Goal: Connect with others: Connect with others

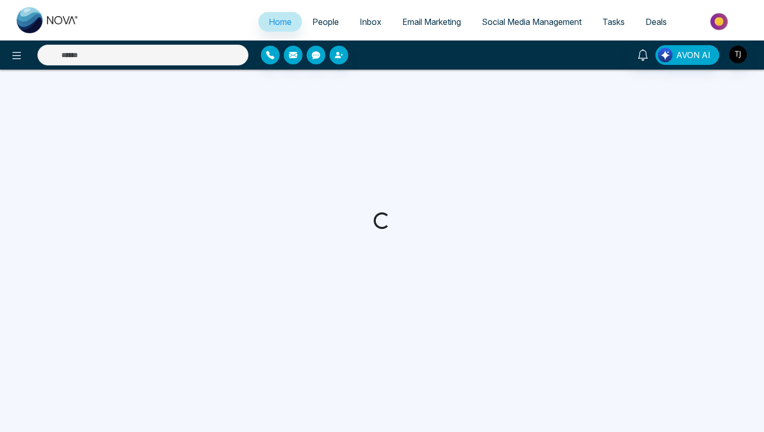
select select "*"
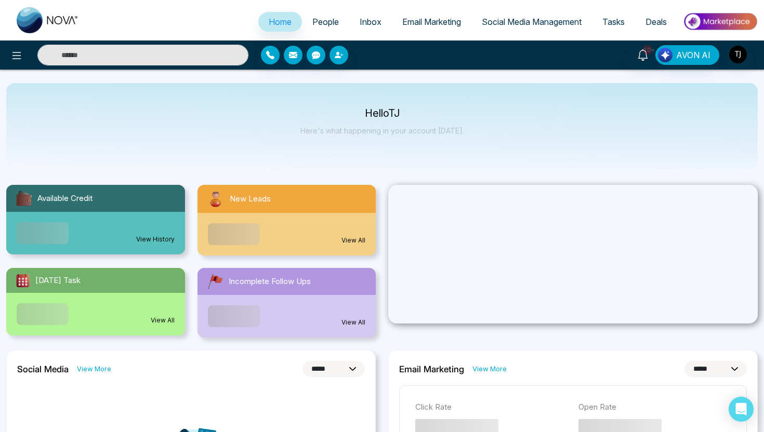
click at [521, 31] on link "Social Media Management" at bounding box center [531, 22] width 121 height 20
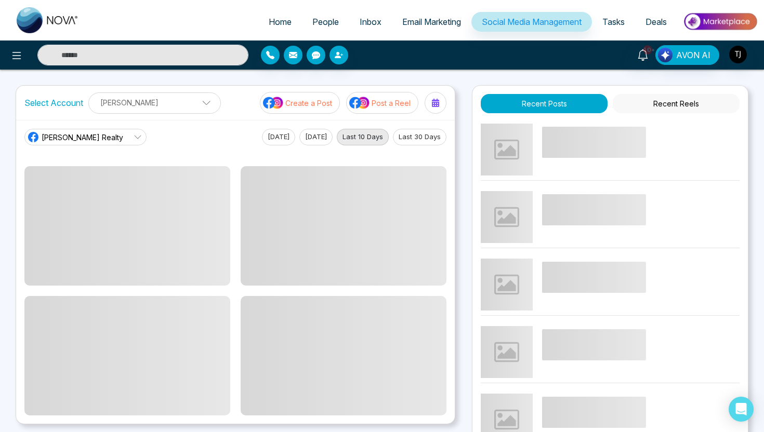
click at [198, 103] on span at bounding box center [202, 105] width 9 height 9
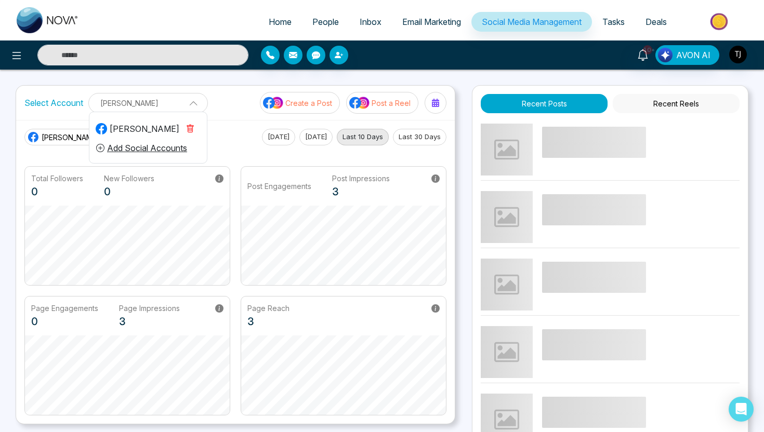
click at [190, 129] on icon "button" at bounding box center [190, 129] width 8 height 8
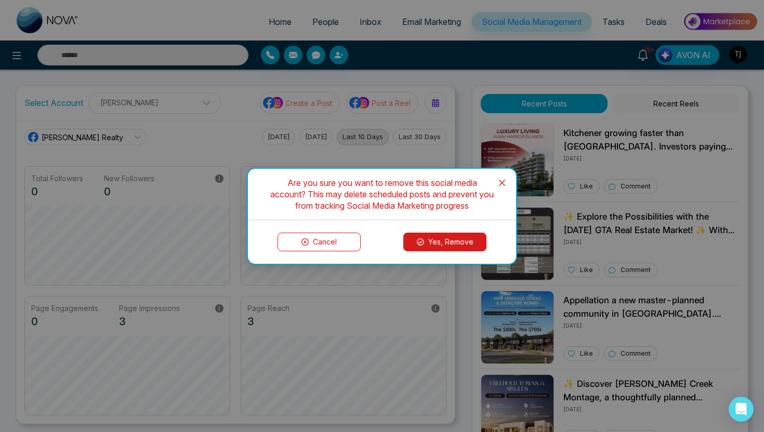
click at [444, 238] on button "Yes, Remove" at bounding box center [444, 242] width 83 height 19
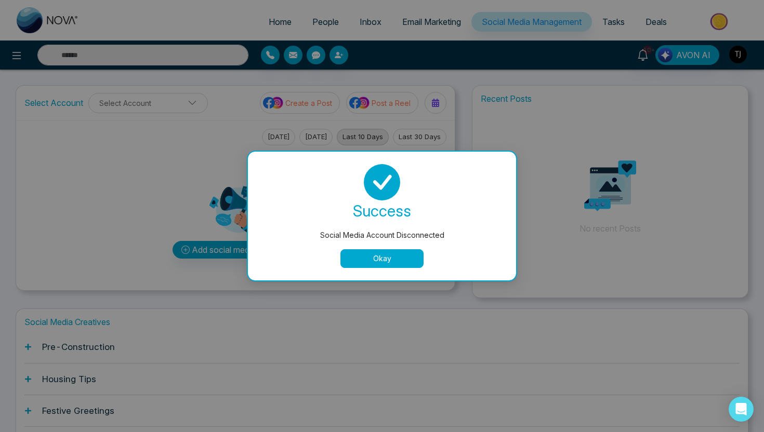
click at [392, 255] on button "Okay" at bounding box center [381, 258] width 83 height 19
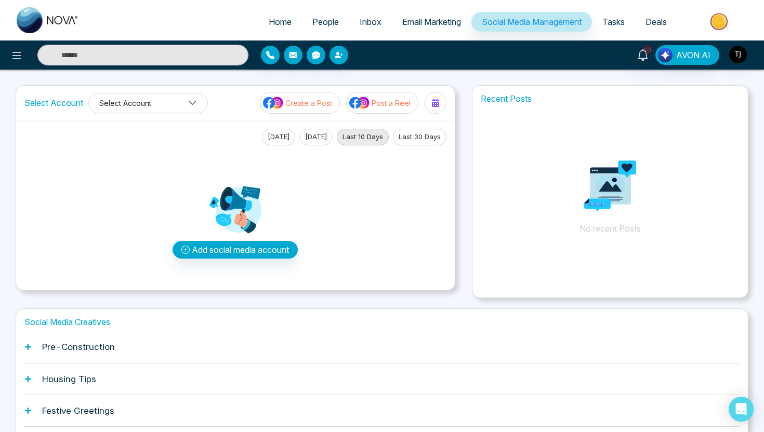
click at [163, 105] on button "Select Account" at bounding box center [148, 103] width 120 height 20
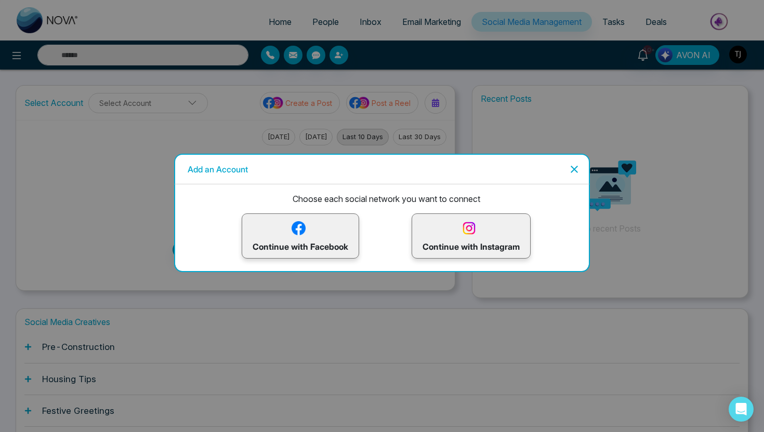
click at [282, 221] on p "Continue with Facebook" at bounding box center [301, 236] width 96 height 34
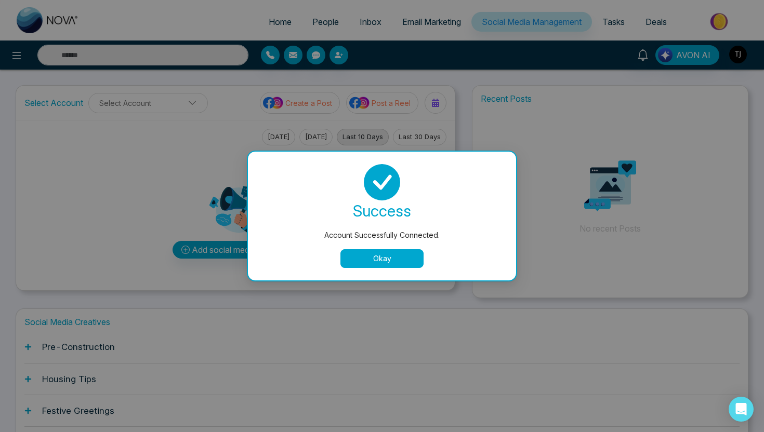
click at [391, 260] on button "Okay" at bounding box center [381, 258] width 83 height 19
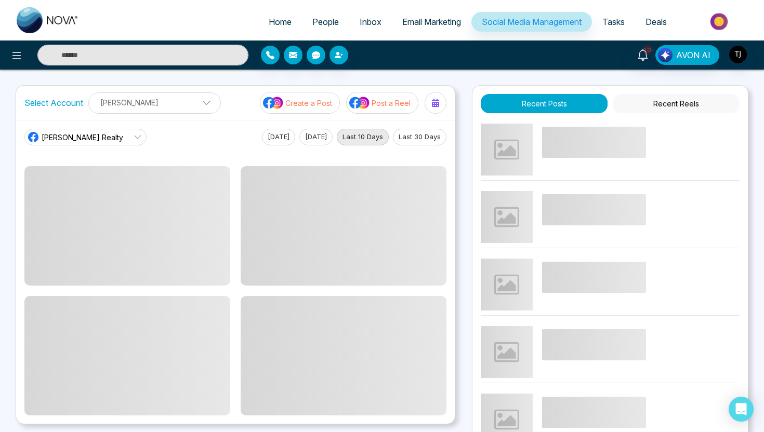
click at [102, 138] on span "[PERSON_NAME] Realty" at bounding box center [83, 137] width 82 height 11
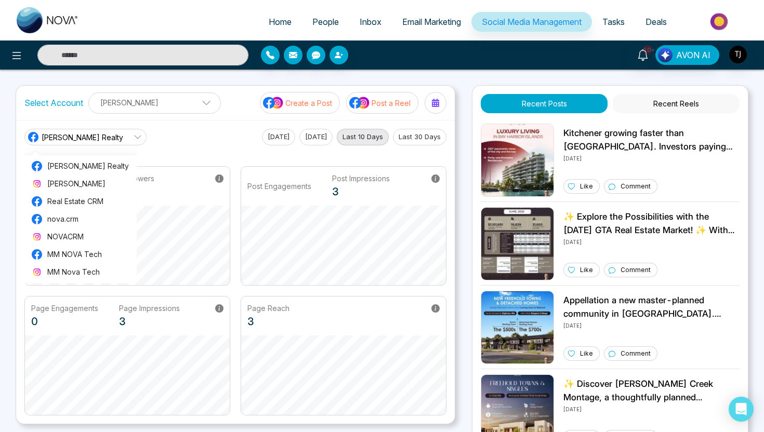
click at [192, 133] on div "[PERSON_NAME] Realty [PERSON_NAME] Realty [PERSON_NAME] Real Estate CRM nova.cr…" at bounding box center [235, 137] width 422 height 17
